Goal: Entertainment & Leisure: Consume media (video, audio)

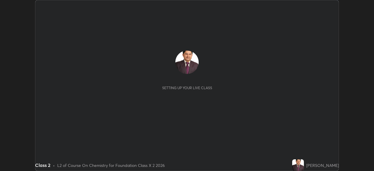
scroll to position [171, 374]
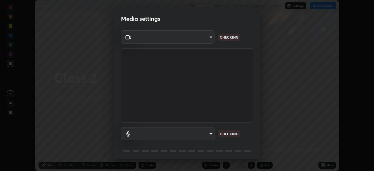
type input "e828e536804fa5ec44f09bab9f54175a8b6d317bb850f7280915d3359c97194d"
type input "c8f550e4ad1a999e97bd2b43c0c3174dc50cfbec9ca24116623755e246af5786"
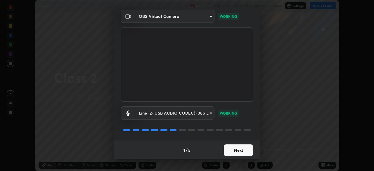
click at [235, 152] on button "Next" at bounding box center [238, 150] width 29 height 12
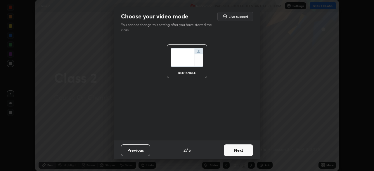
click at [236, 150] on button "Next" at bounding box center [238, 150] width 29 height 12
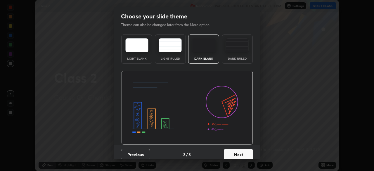
click at [236, 154] on button "Next" at bounding box center [238, 155] width 29 height 12
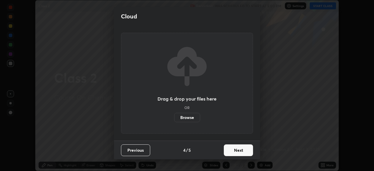
click at [236, 152] on button "Next" at bounding box center [238, 150] width 29 height 12
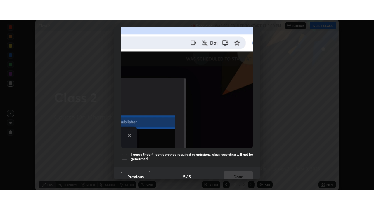
scroll to position [140, 0]
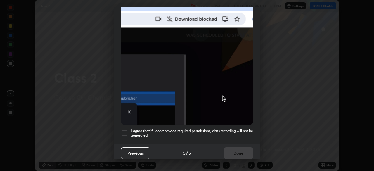
click at [124, 130] on div at bounding box center [124, 133] width 7 height 7
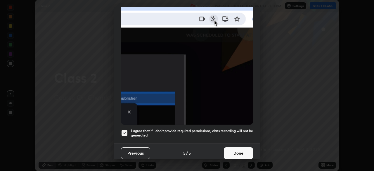
click at [236, 151] on button "Done" at bounding box center [238, 153] width 29 height 12
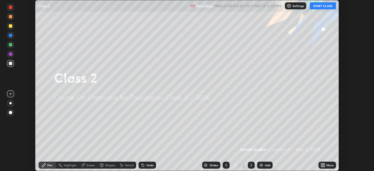
click at [322, 164] on icon at bounding box center [321, 163] width 1 height 1
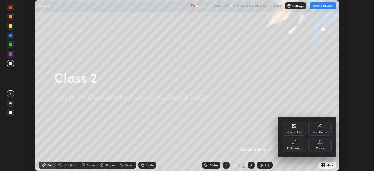
click at [293, 142] on icon at bounding box center [294, 142] width 5 height 5
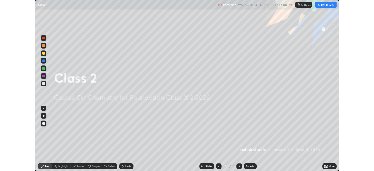
scroll to position [210, 374]
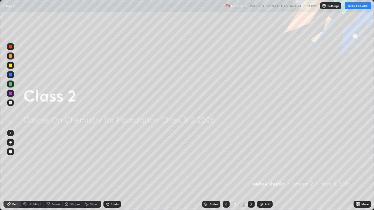
click at [350, 6] on button "START CLASS" at bounding box center [358, 5] width 26 height 7
click at [260, 171] on img at bounding box center [261, 204] width 5 height 5
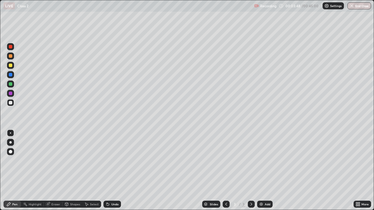
click at [292, 171] on div "Slides 3 / 3 Add" at bounding box center [237, 205] width 233 height 12
click at [260, 171] on img at bounding box center [261, 204] width 5 height 5
click at [12, 66] on div at bounding box center [11, 66] width 4 height 4
click at [260, 171] on img at bounding box center [261, 204] width 5 height 5
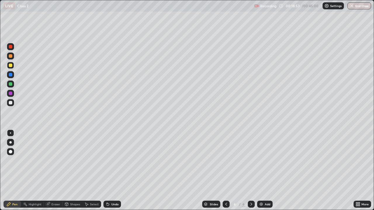
click at [225, 171] on icon at bounding box center [226, 204] width 2 height 3
click at [226, 171] on icon at bounding box center [226, 204] width 5 height 5
click at [52, 171] on div "Eraser" at bounding box center [55, 204] width 9 height 3
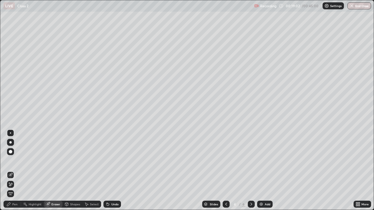
click at [14, 171] on div "Pen" at bounding box center [14, 204] width 5 height 3
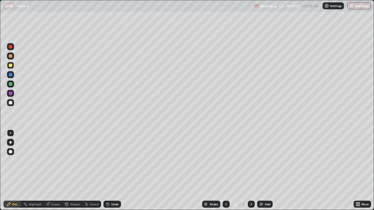
click at [53, 171] on div "Eraser" at bounding box center [55, 204] width 9 height 3
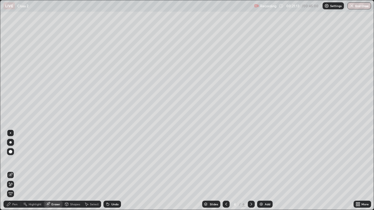
click at [14, 171] on div "Pen" at bounding box center [14, 204] width 5 height 3
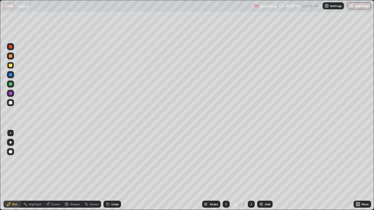
click at [260, 171] on img at bounding box center [261, 204] width 5 height 5
click at [353, 7] on img "button" at bounding box center [352, 6] width 5 height 5
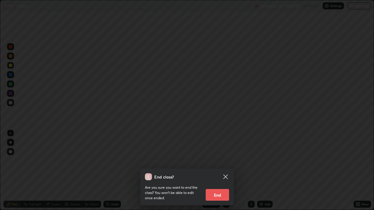
click at [220, 171] on button "End" at bounding box center [217, 195] width 23 height 12
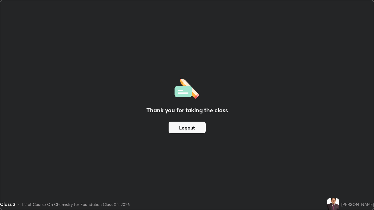
click at [332, 171] on div "Thank you for taking the class Logout" at bounding box center [187, 105] width 374 height 210
click at [191, 130] on button "Logout" at bounding box center [187, 128] width 37 height 12
click at [191, 126] on button "Logout" at bounding box center [187, 128] width 37 height 12
click at [193, 126] on button "Logout" at bounding box center [187, 128] width 37 height 12
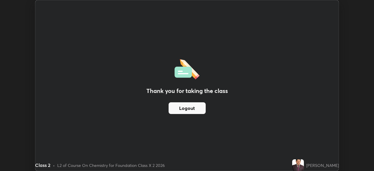
scroll to position [29062, 28859]
